Goal: Find specific page/section: Find specific page/section

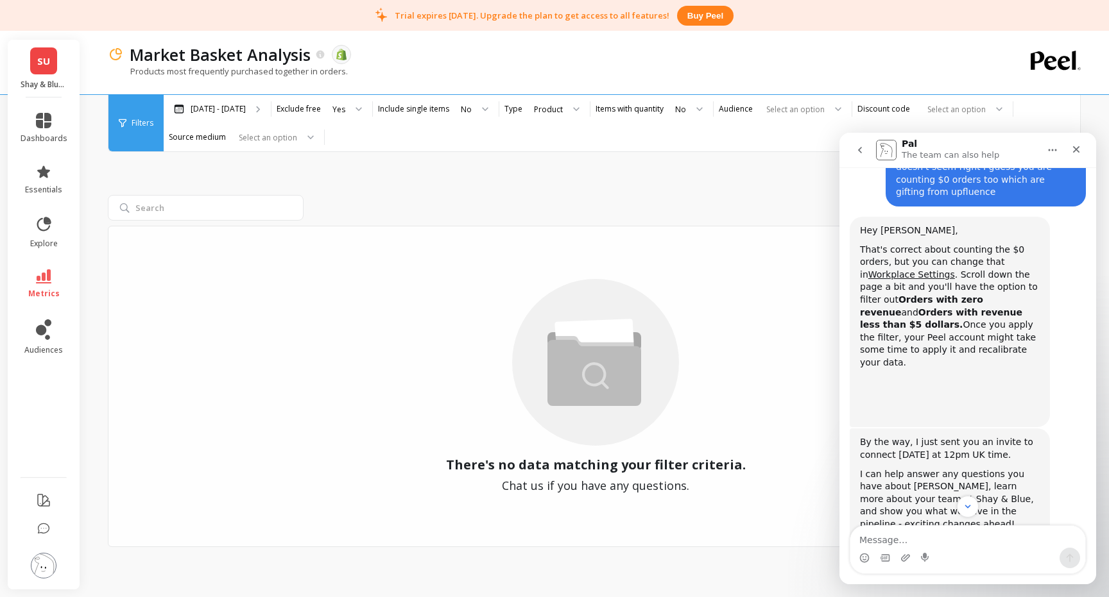
scroll to position [534, 0]
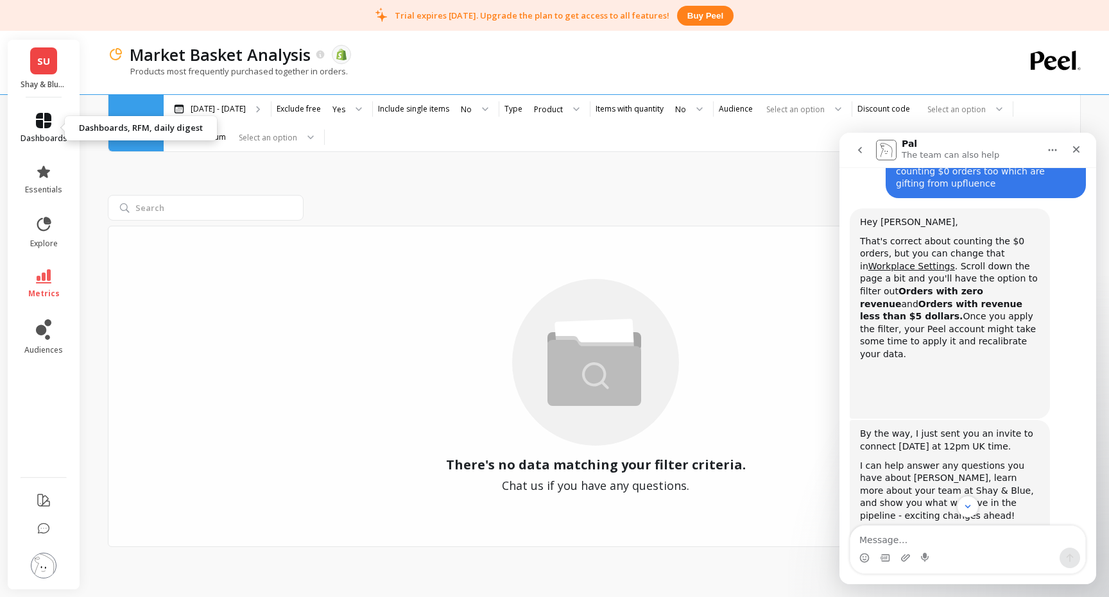
click at [40, 126] on icon at bounding box center [43, 120] width 15 height 15
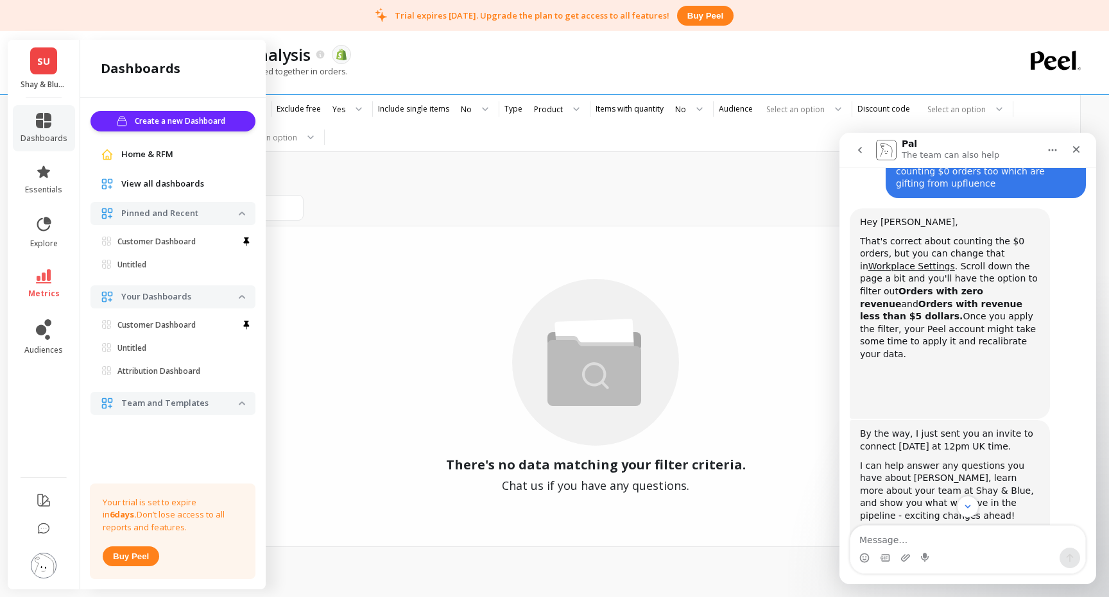
click at [44, 59] on span "SU" at bounding box center [43, 61] width 13 height 15
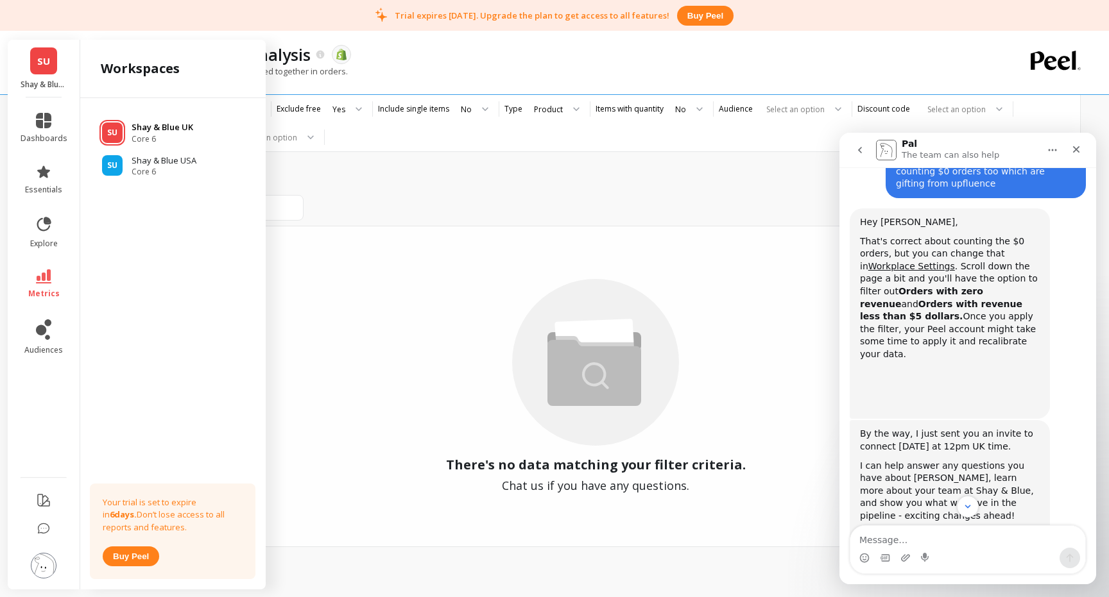
click at [157, 132] on p "Shay & Blue UK" at bounding box center [163, 127] width 62 height 13
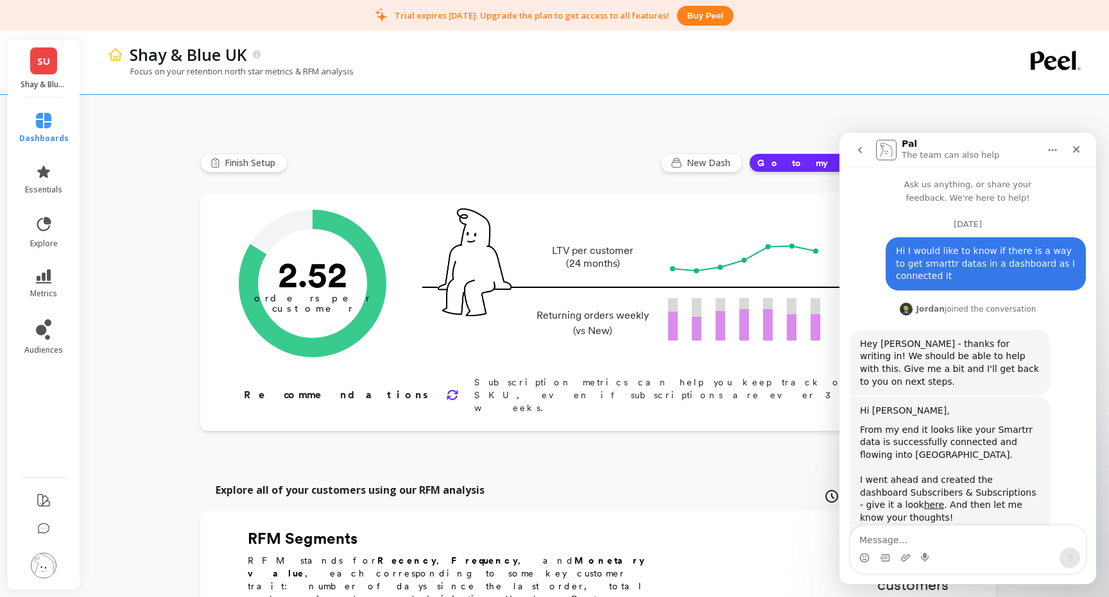
click at [53, 72] on link "SU" at bounding box center [43, 60] width 27 height 27
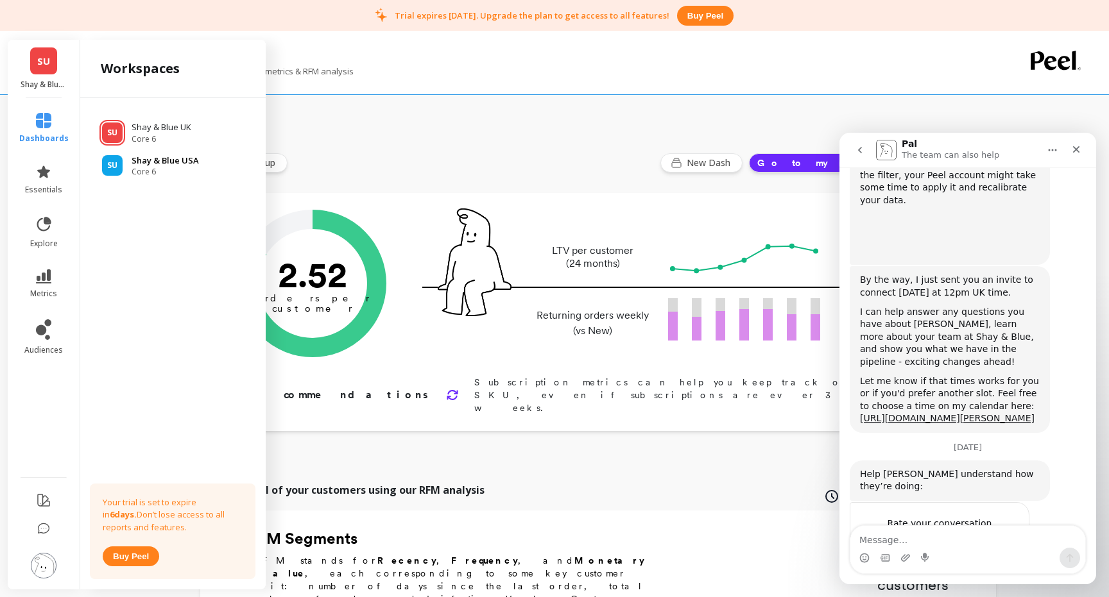
scroll to position [680, 0]
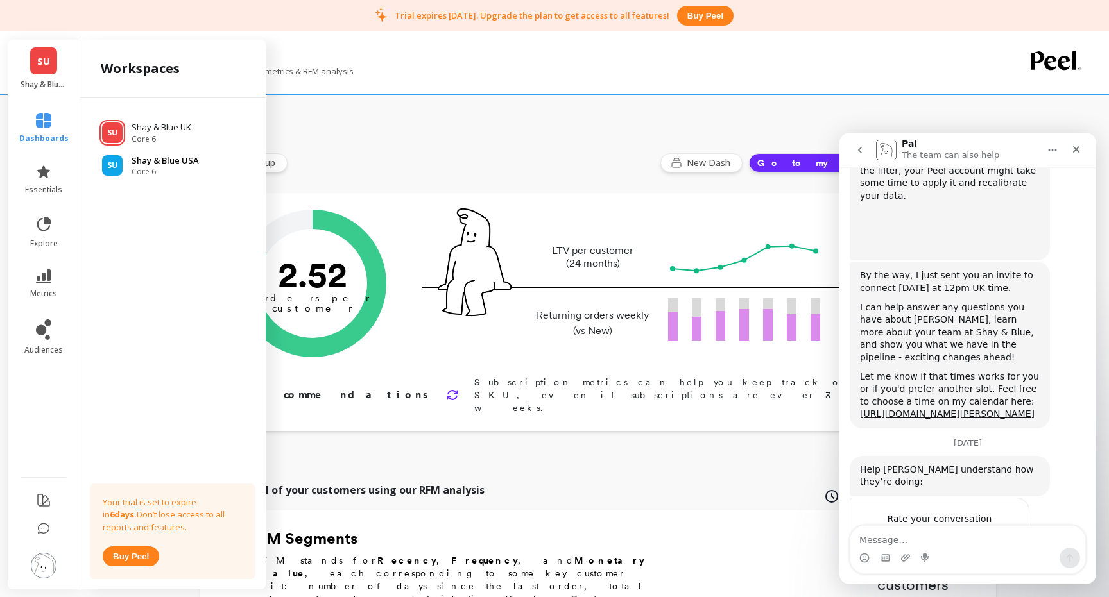
click at [147, 167] on span "Core 6" at bounding box center [165, 172] width 67 height 10
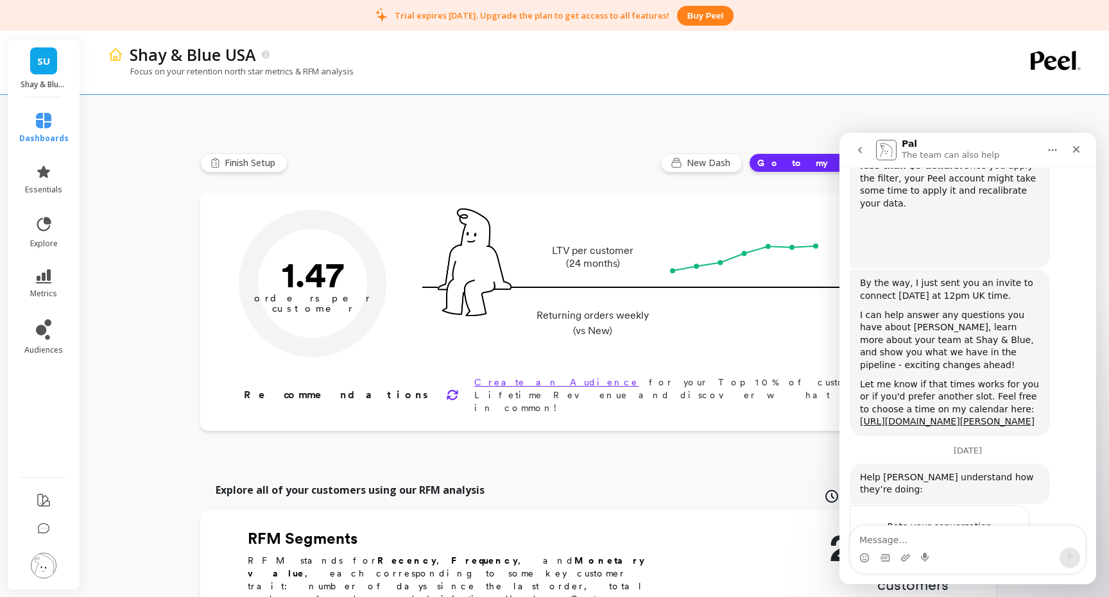
scroll to position [680, 0]
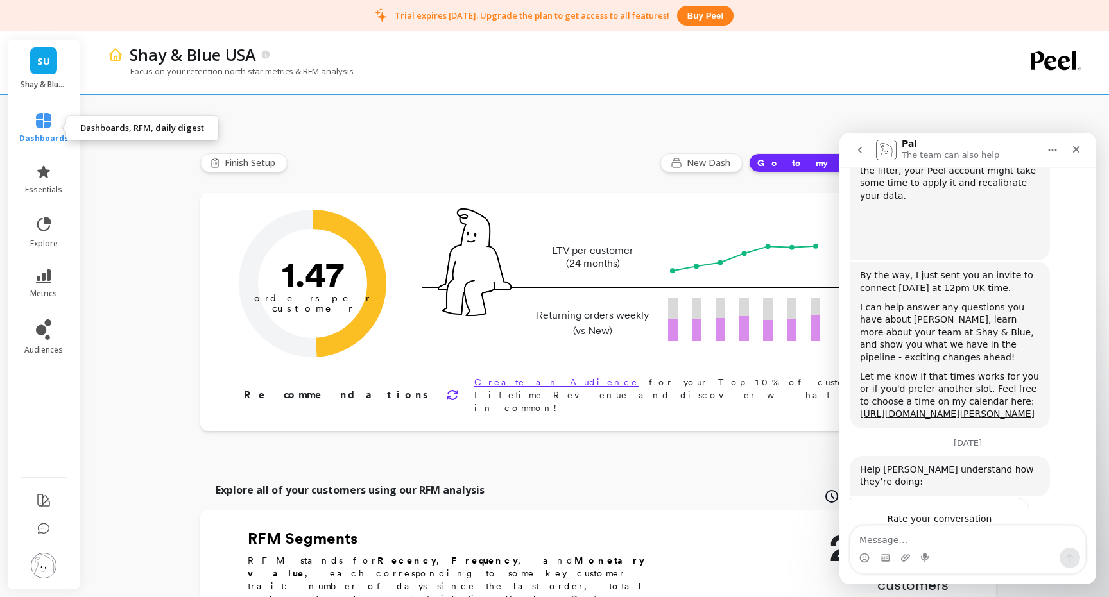
click at [44, 122] on icon at bounding box center [43, 120] width 15 height 15
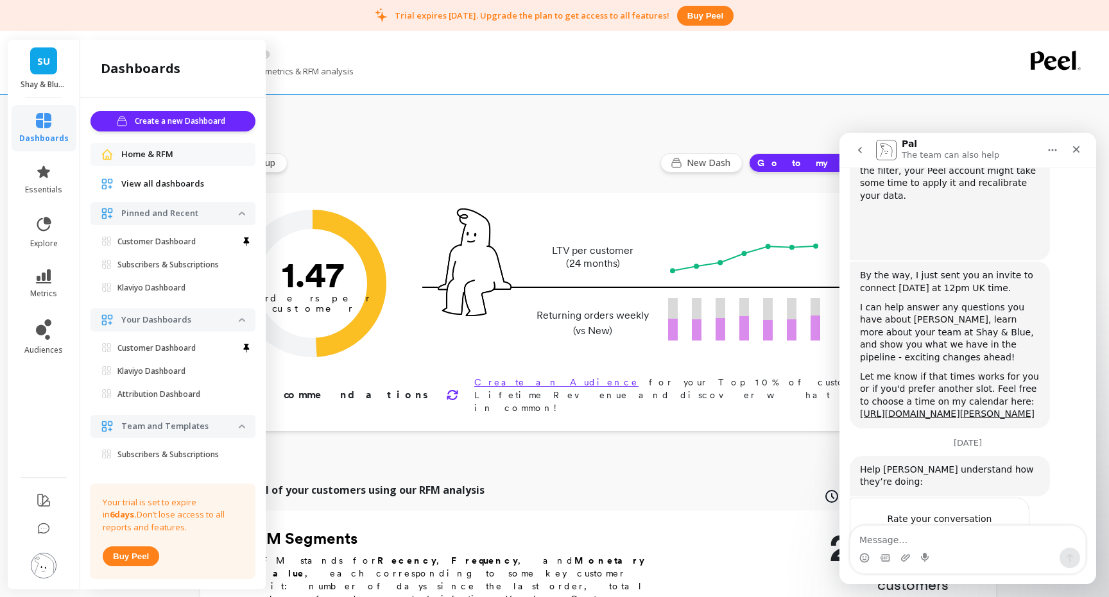
click at [169, 184] on span "View all dashboards" at bounding box center [162, 184] width 83 height 13
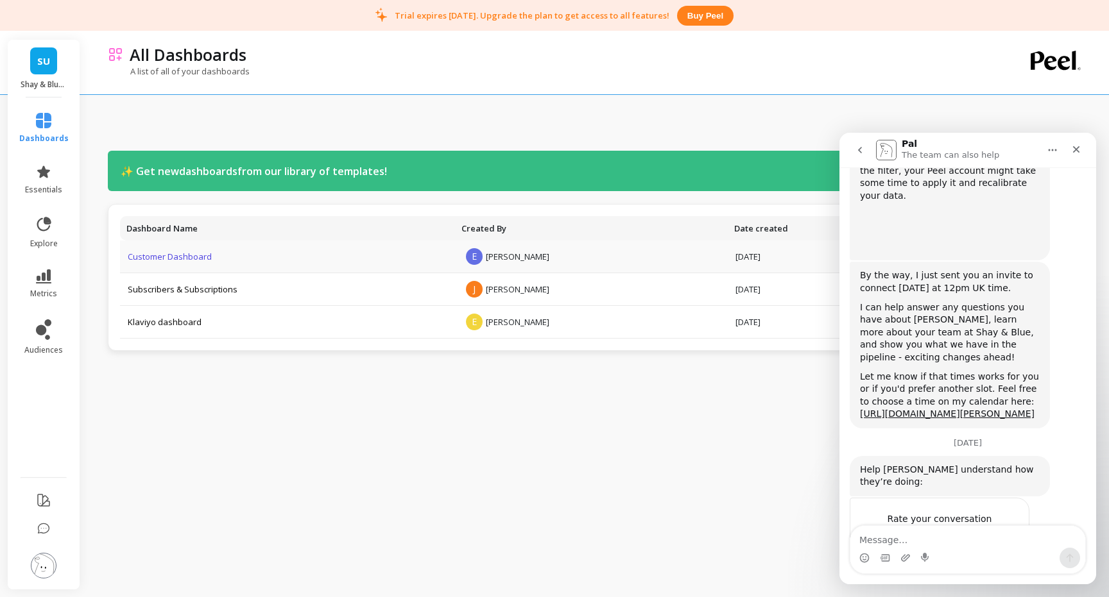
click at [176, 259] on link "Customer Dashboard" at bounding box center [170, 257] width 84 height 12
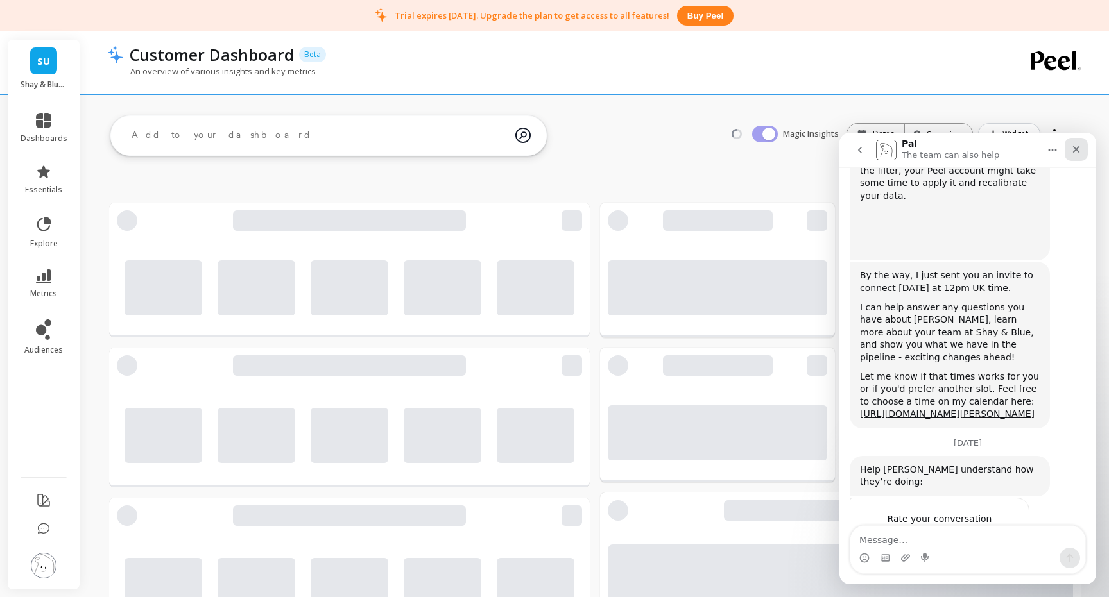
click at [1084, 148] on div "Close" at bounding box center [1075, 149] width 23 height 23
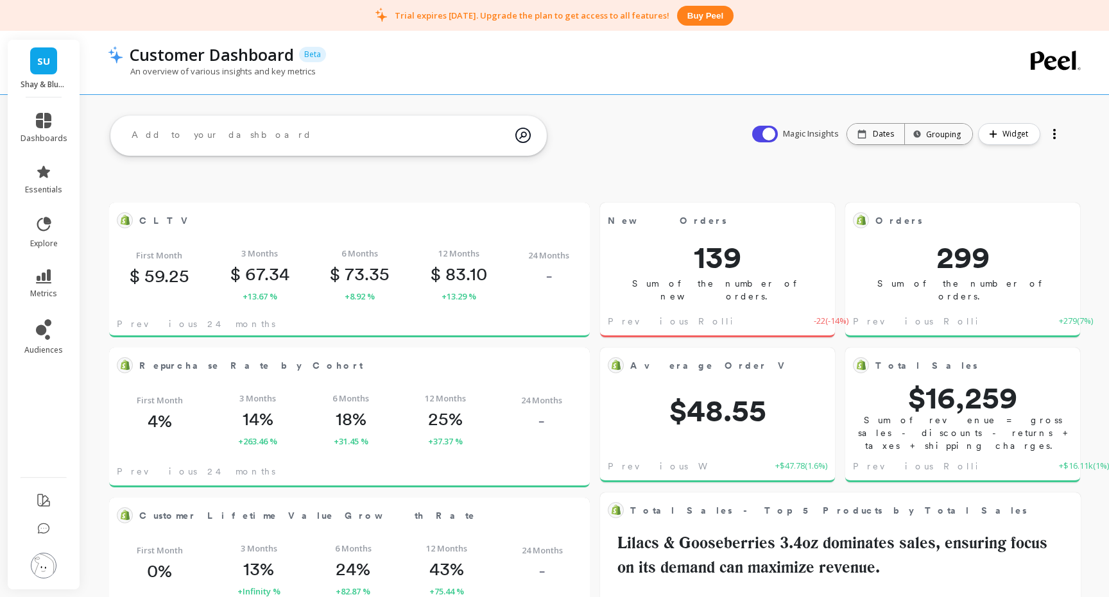
click at [1054, 135] on div at bounding box center [1054, 134] width 3 height 3
click at [1004, 186] on span "Share" at bounding box center [1012, 186] width 24 height 13
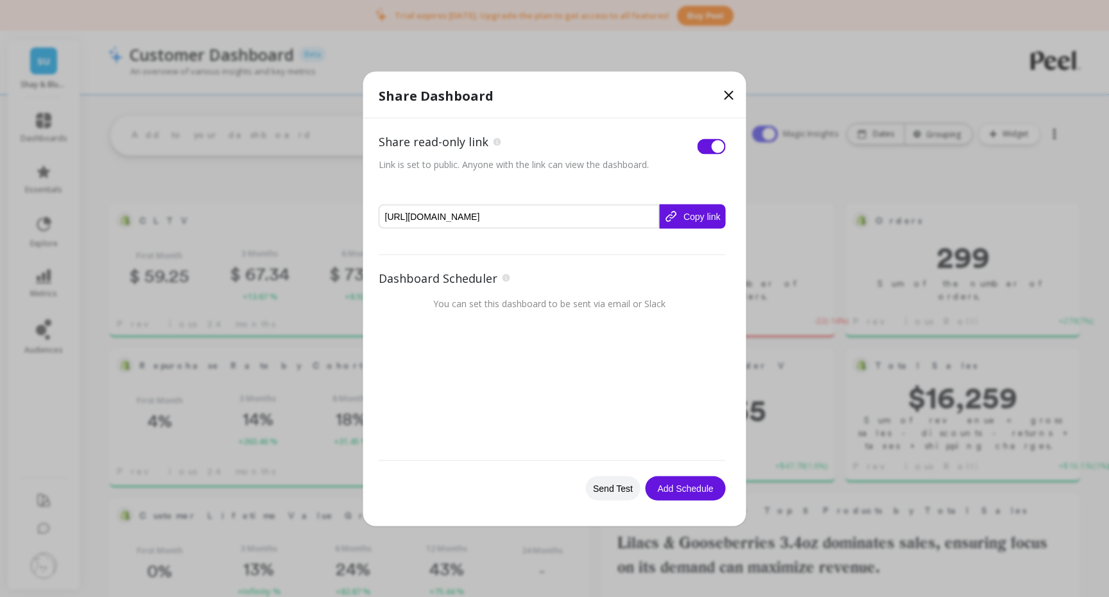
click at [690, 219] on button "Copy link" at bounding box center [692, 216] width 66 height 24
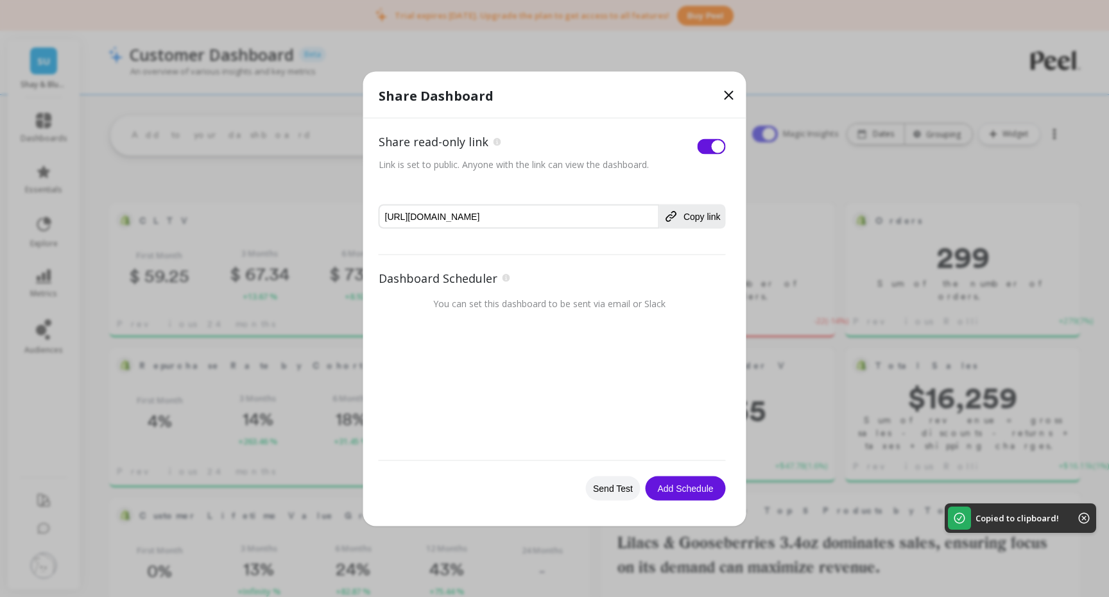
click at [733, 94] on icon at bounding box center [728, 94] width 15 height 15
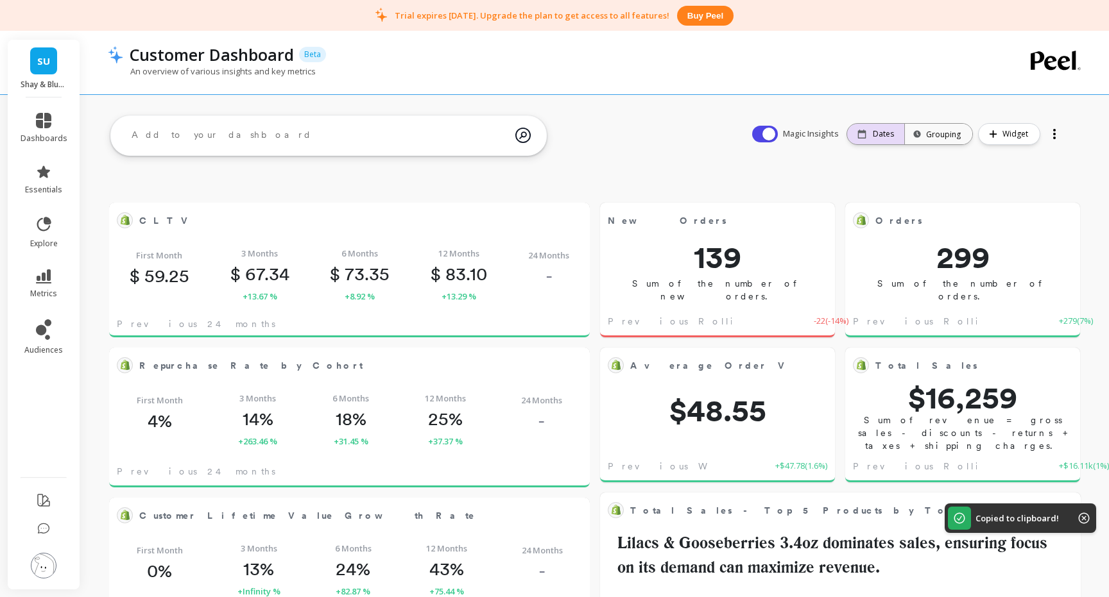
click at [894, 138] on p "Dates" at bounding box center [883, 134] width 21 height 10
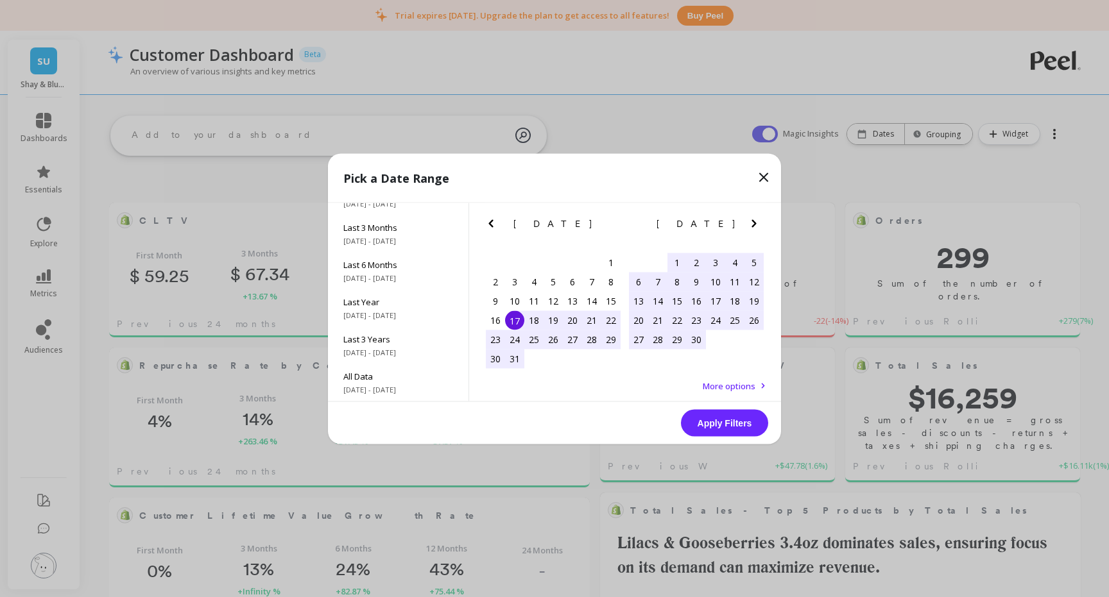
click at [753, 221] on icon "Next Month" at bounding box center [753, 223] width 4 height 8
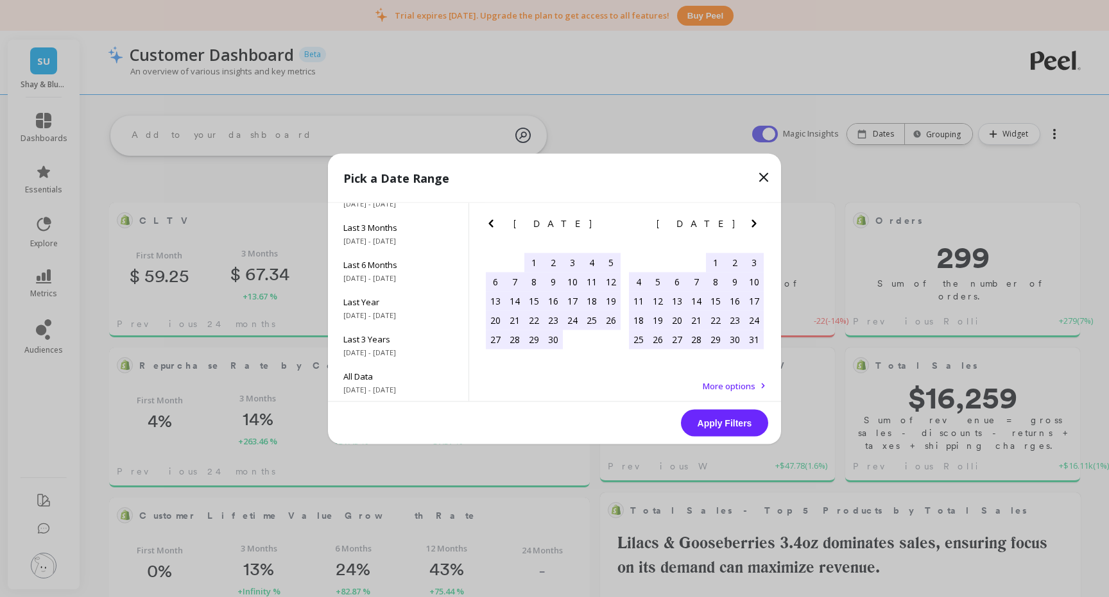
click at [753, 221] on icon "Next Month" at bounding box center [753, 223] width 4 height 8
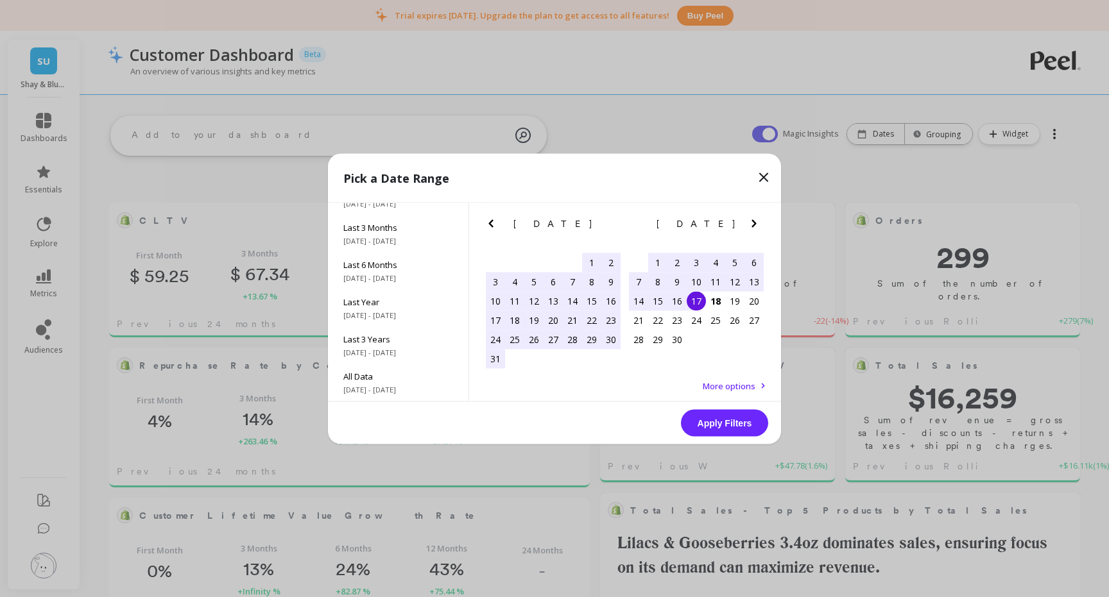
click at [655, 284] on div "8" at bounding box center [657, 281] width 19 height 19
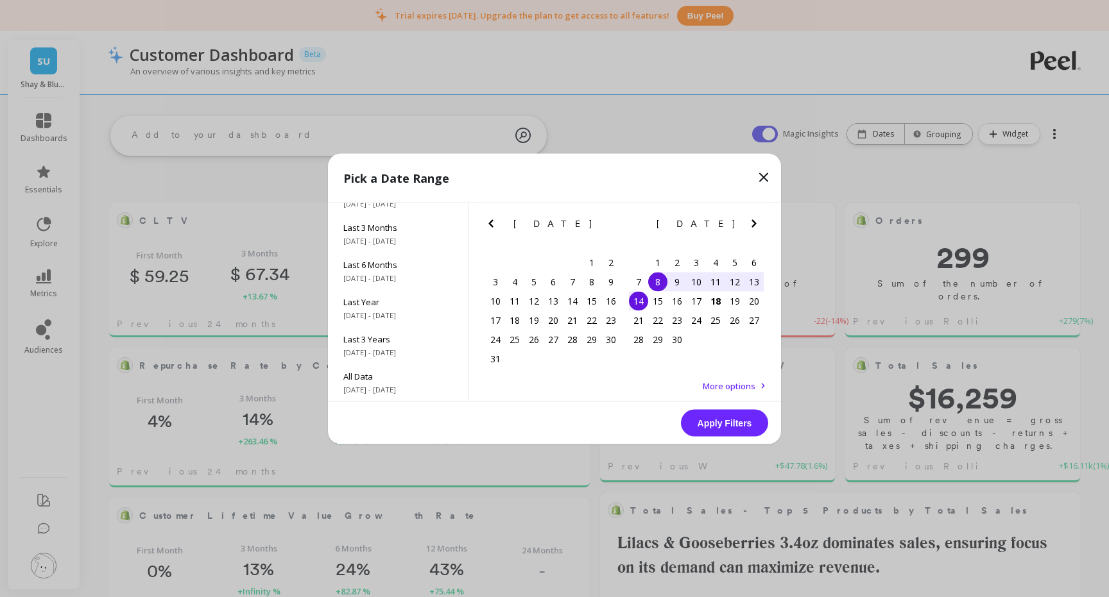
click at [638, 305] on div "14" at bounding box center [638, 300] width 19 height 19
click at [733, 426] on button "Apply Filters" at bounding box center [724, 422] width 87 height 27
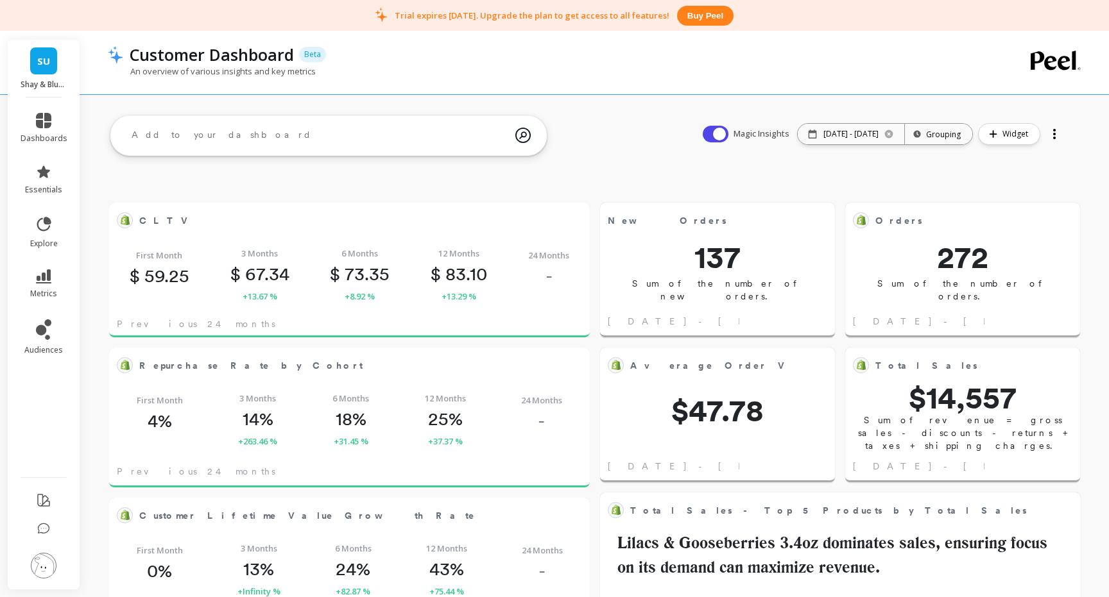
click at [1059, 135] on div at bounding box center [1054, 134] width 18 height 21
click at [1025, 187] on li "Share" at bounding box center [1018, 186] width 90 height 23
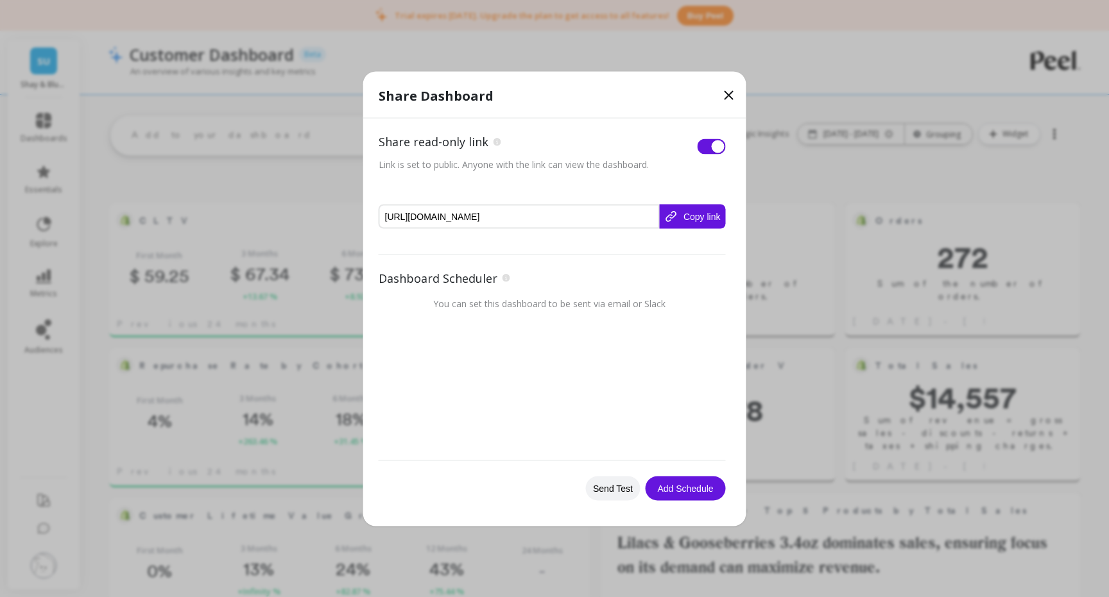
click at [699, 213] on button "Copy link" at bounding box center [692, 216] width 66 height 24
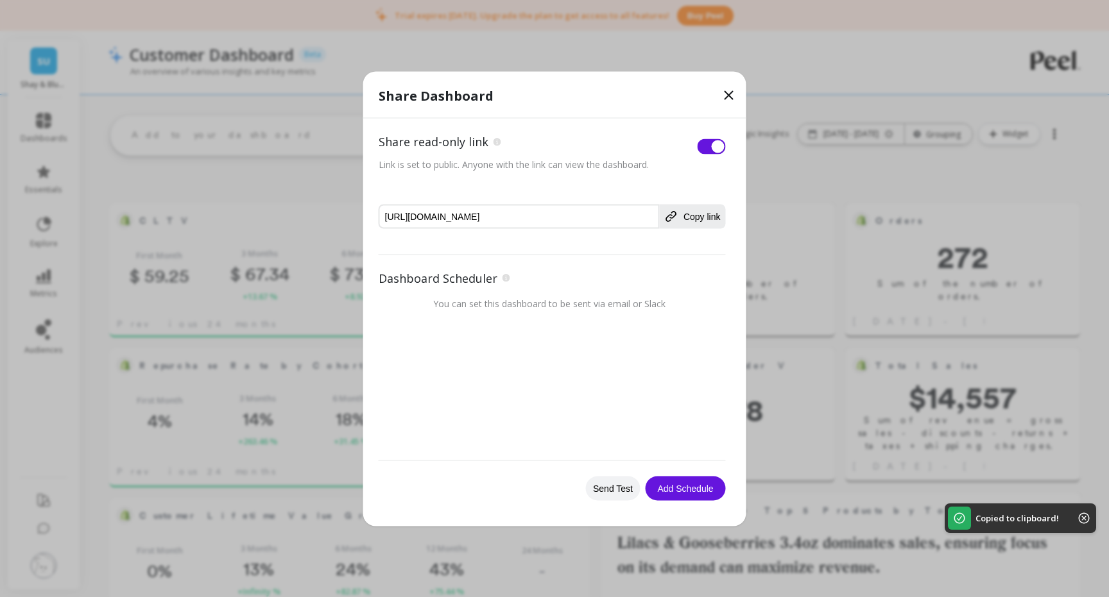
click at [727, 96] on icon at bounding box center [729, 95] width 8 height 8
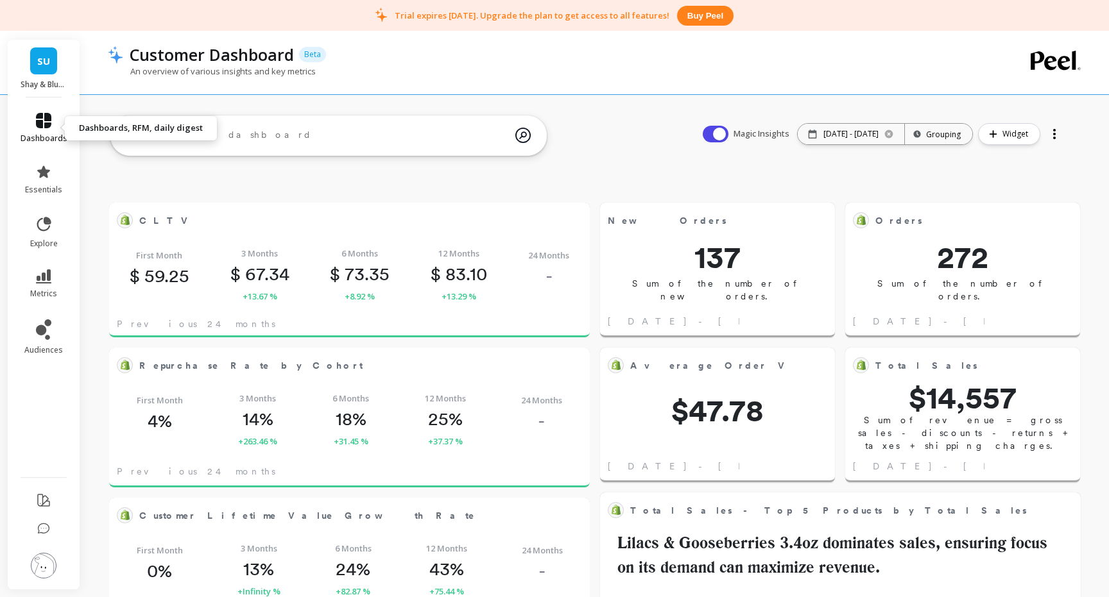
click at [36, 116] on icon at bounding box center [43, 120] width 15 height 15
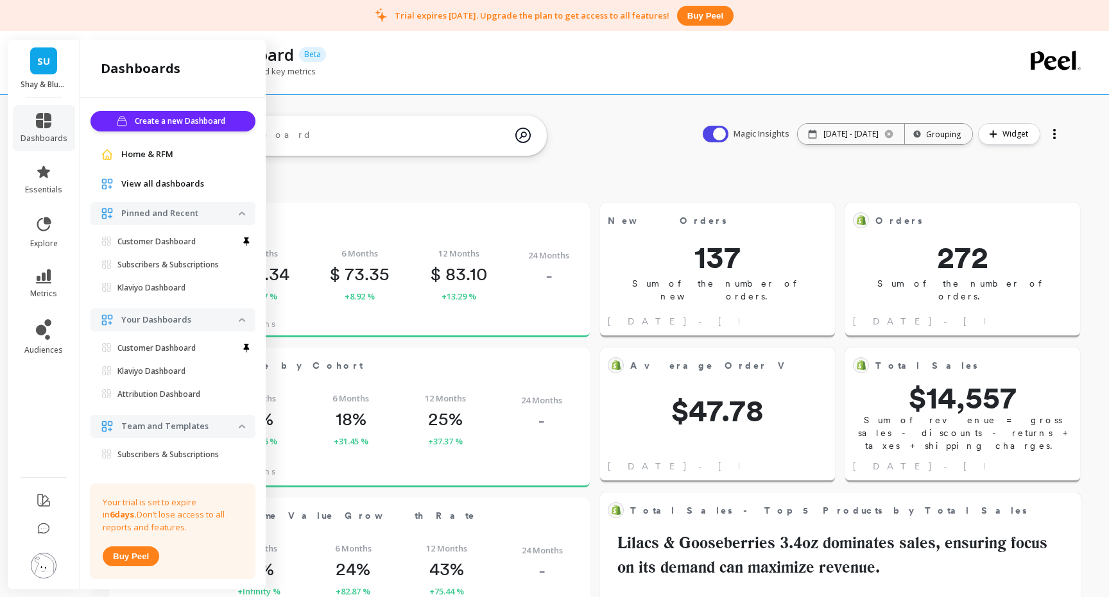
click at [160, 188] on span "View all dashboards" at bounding box center [162, 184] width 83 height 13
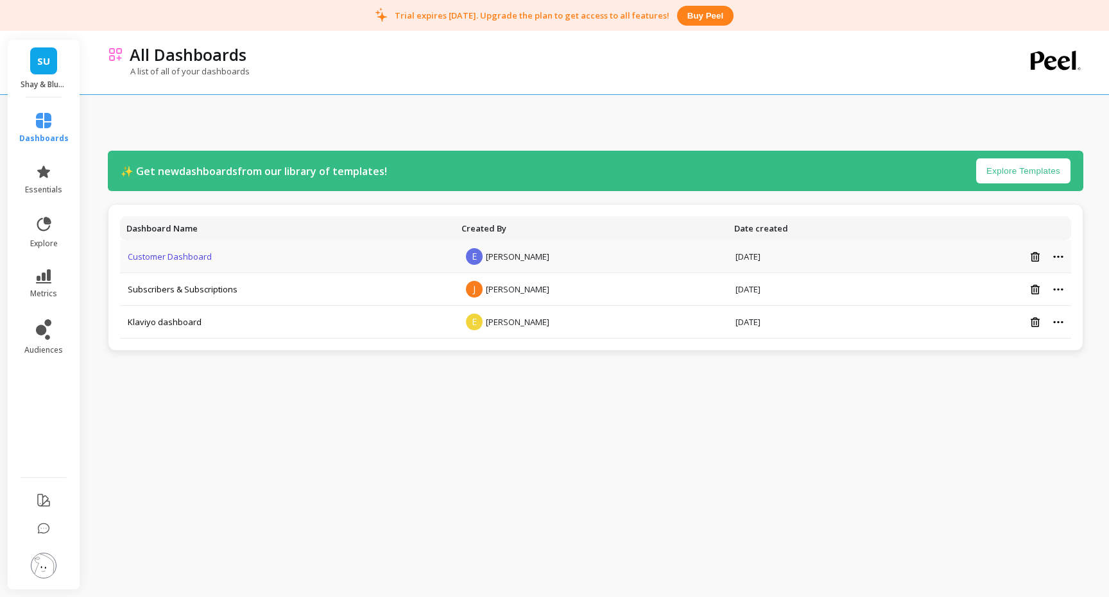
click at [146, 255] on link "Customer Dashboard" at bounding box center [170, 257] width 84 height 12
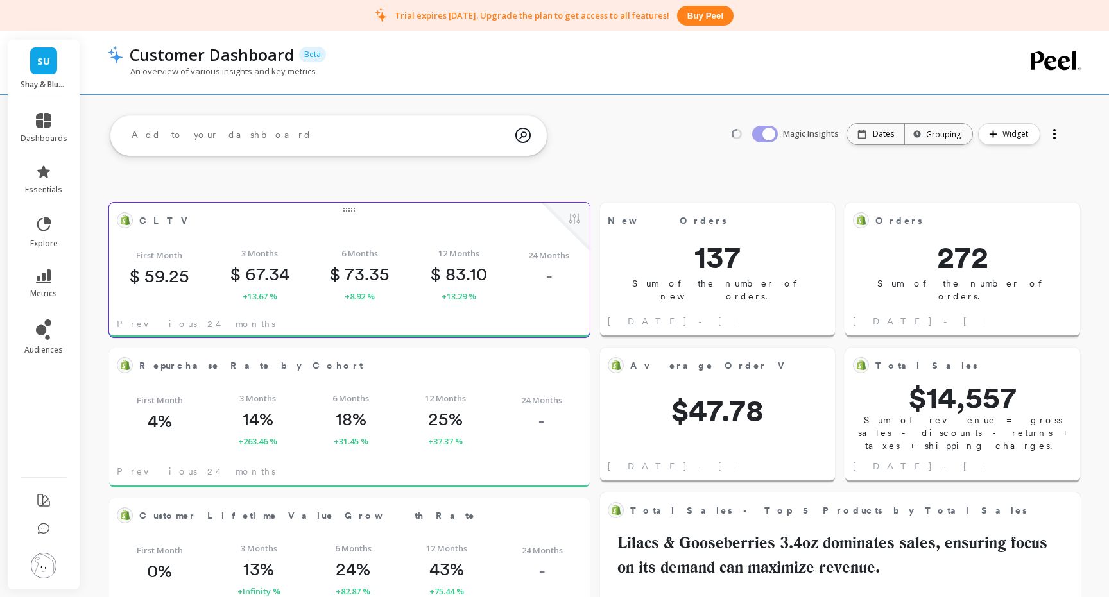
scroll to position [353, 454]
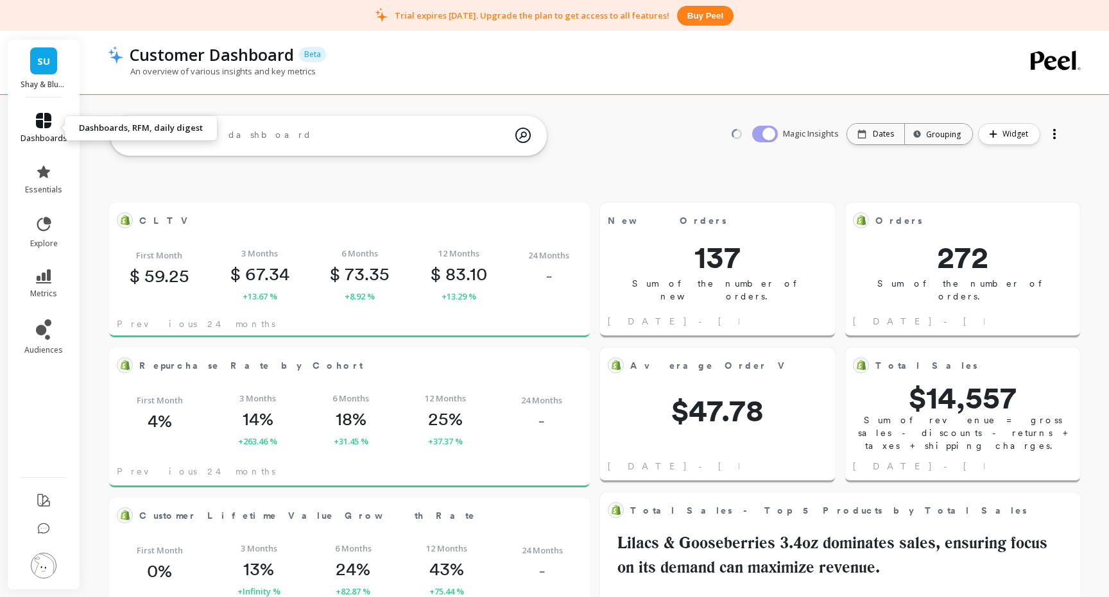
click at [42, 124] on icon at bounding box center [43, 120] width 15 height 15
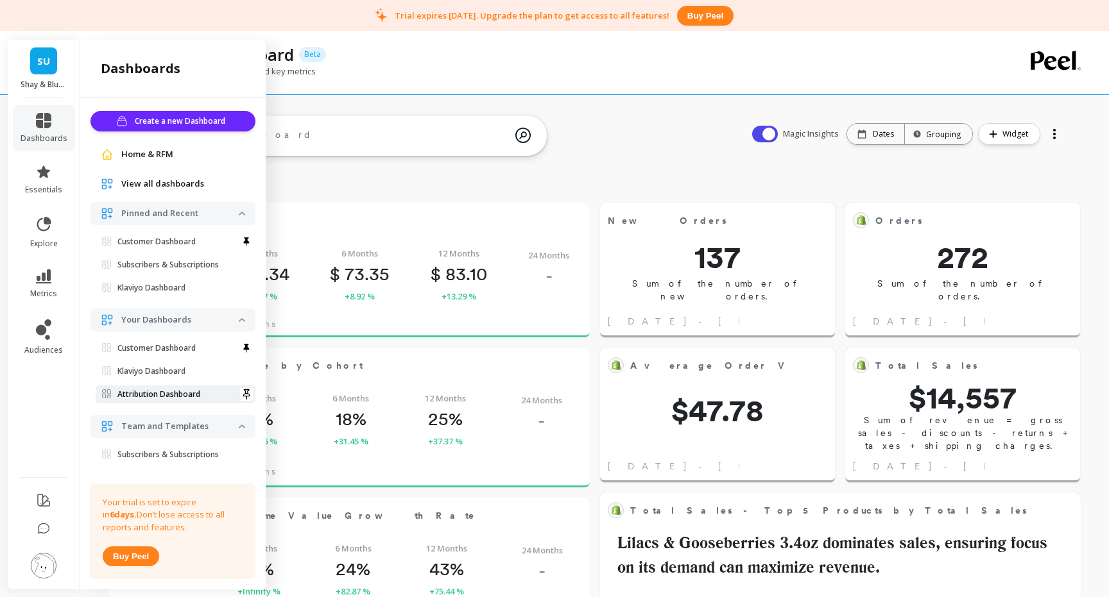
scroll to position [18, 0]
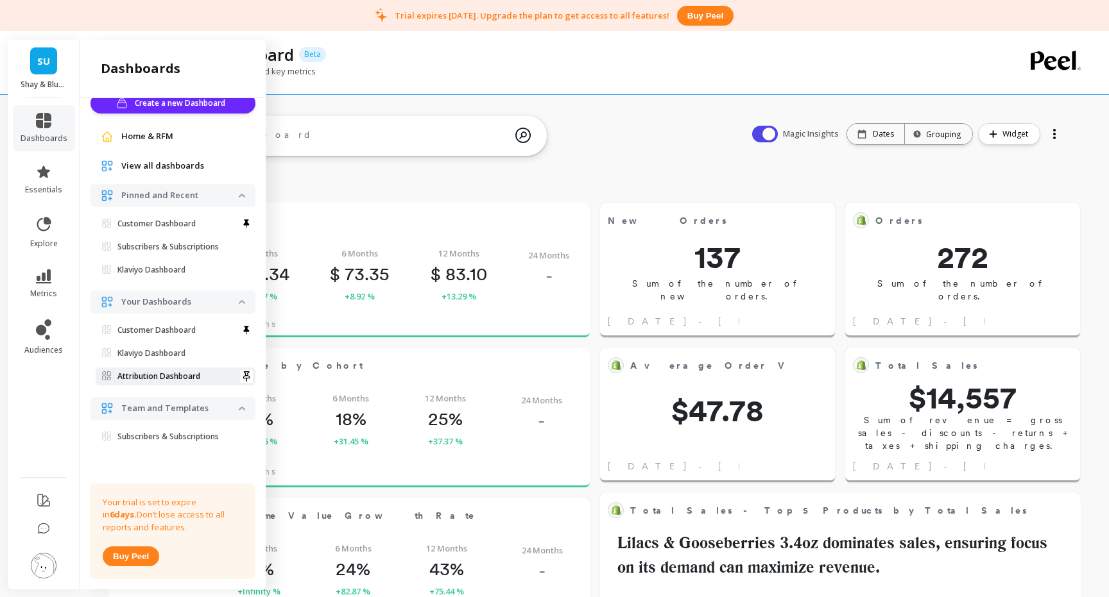
click at [195, 382] on link "Attribution Dashboard" at bounding box center [176, 377] width 160 height 18
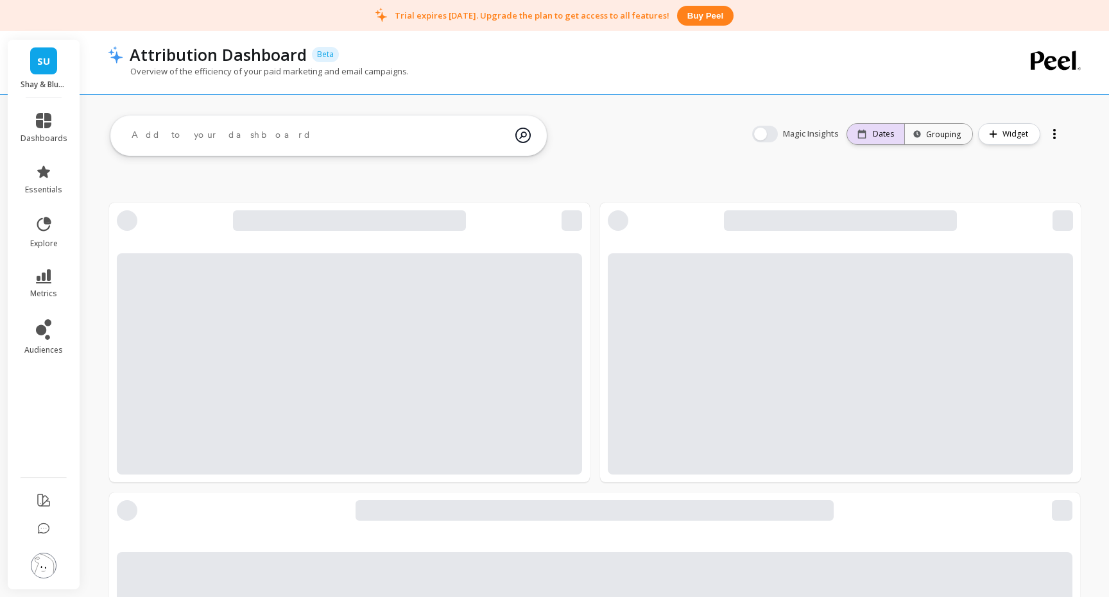
click at [896, 138] on div "Dates" at bounding box center [875, 134] width 57 height 21
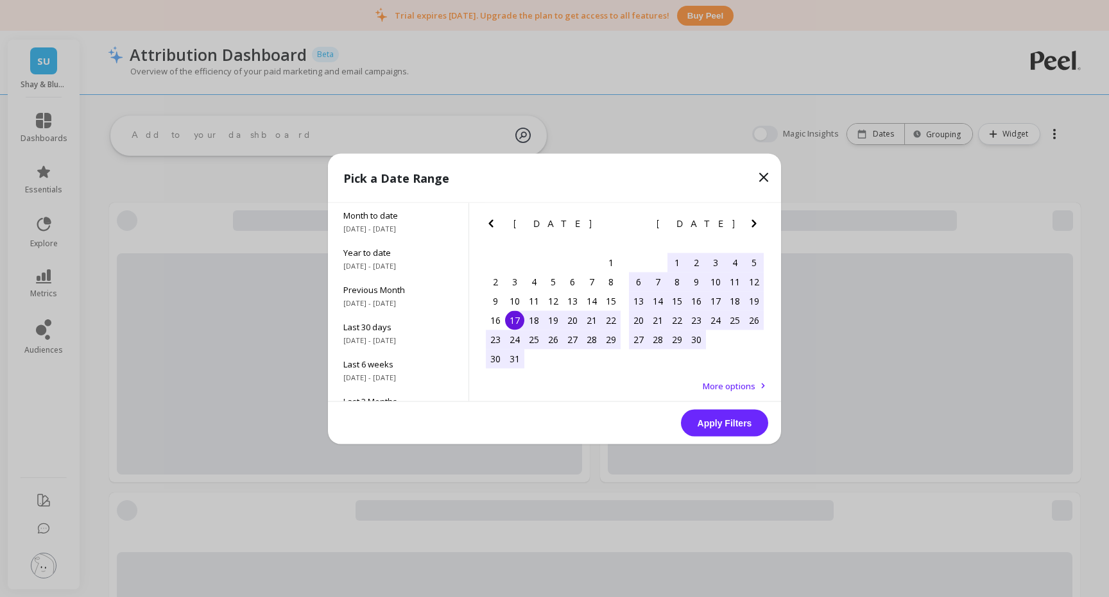
click at [751, 224] on icon "Next Month" at bounding box center [753, 223] width 15 height 15
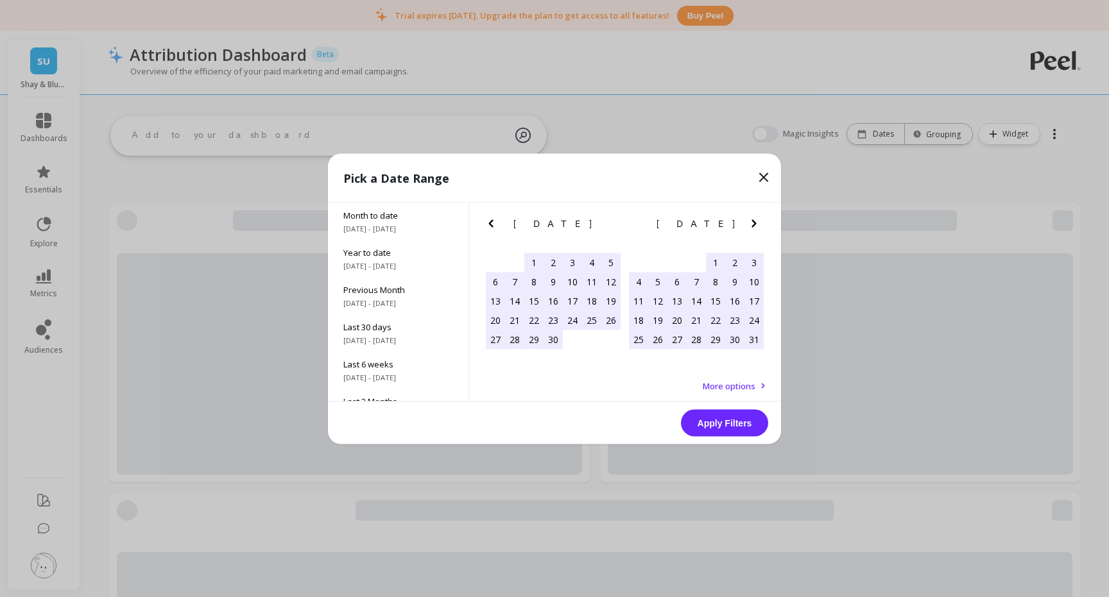
click at [751, 224] on icon "Next Month" at bounding box center [753, 223] width 15 height 15
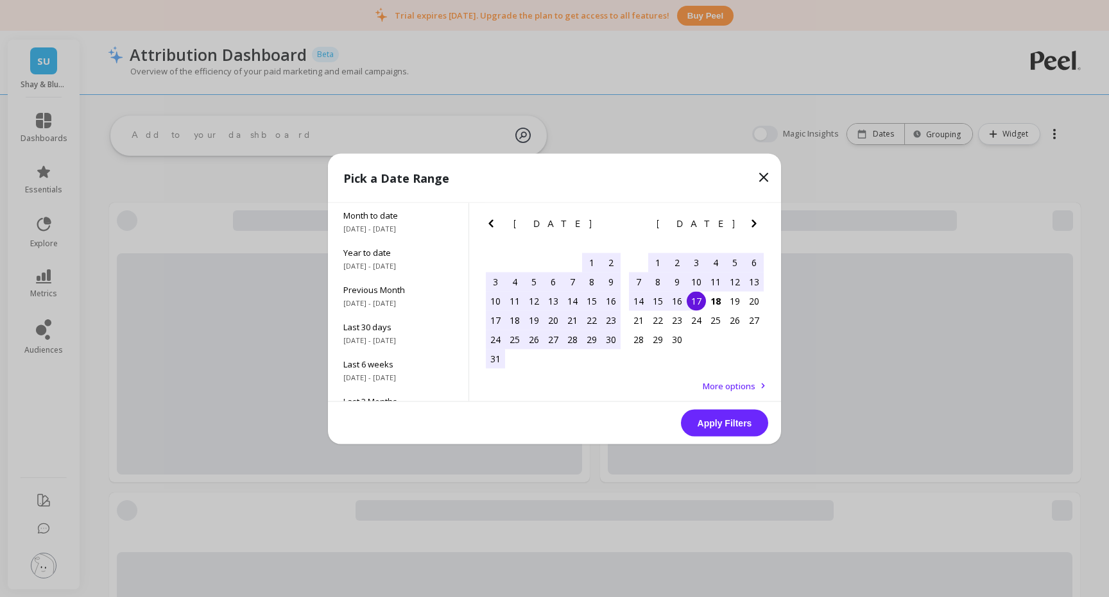
click at [660, 280] on div "8" at bounding box center [657, 281] width 19 height 19
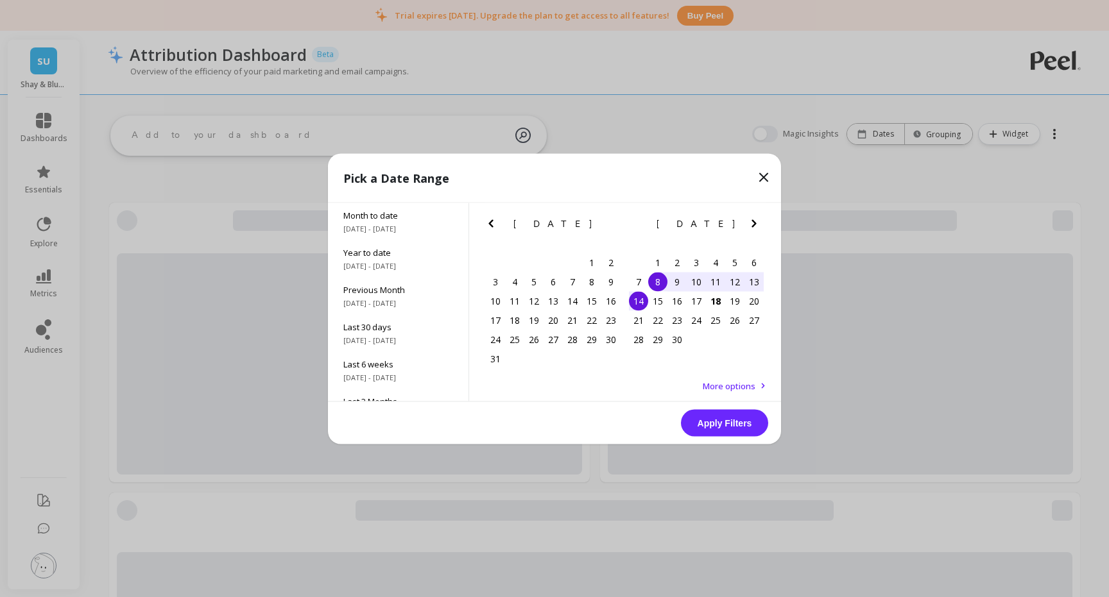
click at [635, 307] on div "14" at bounding box center [638, 300] width 19 height 19
click at [730, 427] on button "Apply Filters" at bounding box center [724, 422] width 87 height 27
